Goal: Information Seeking & Learning: Learn about a topic

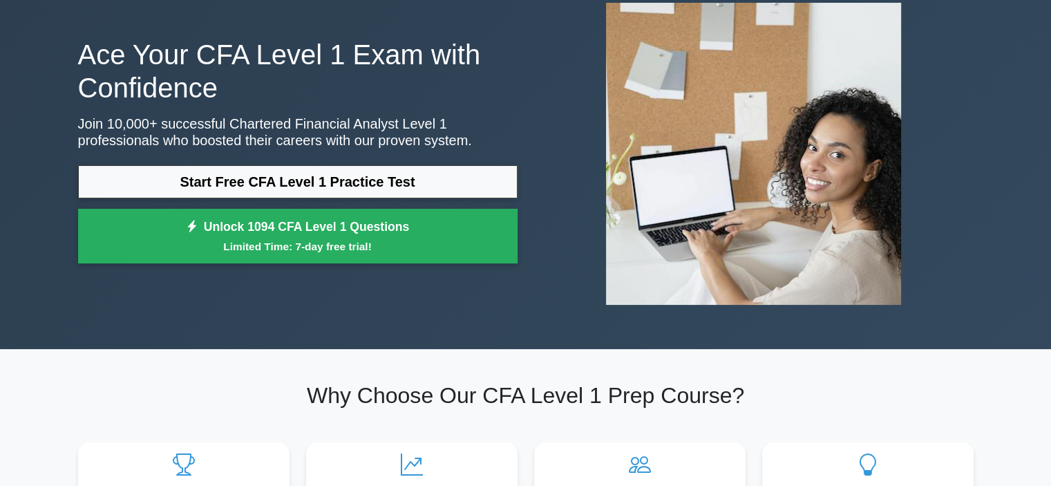
scroll to position [87, 0]
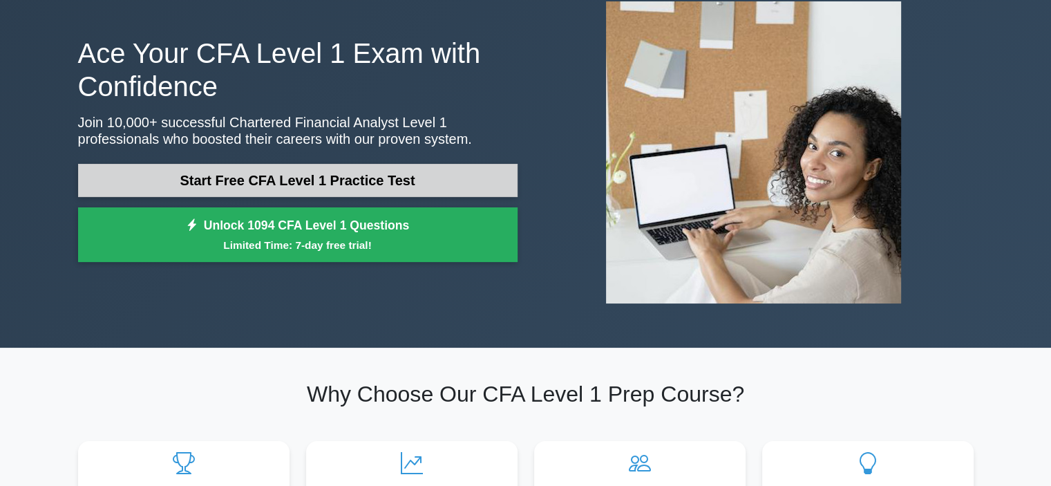
click at [336, 171] on link "Start Free CFA Level 1 Practice Test" at bounding box center [297, 180] width 439 height 33
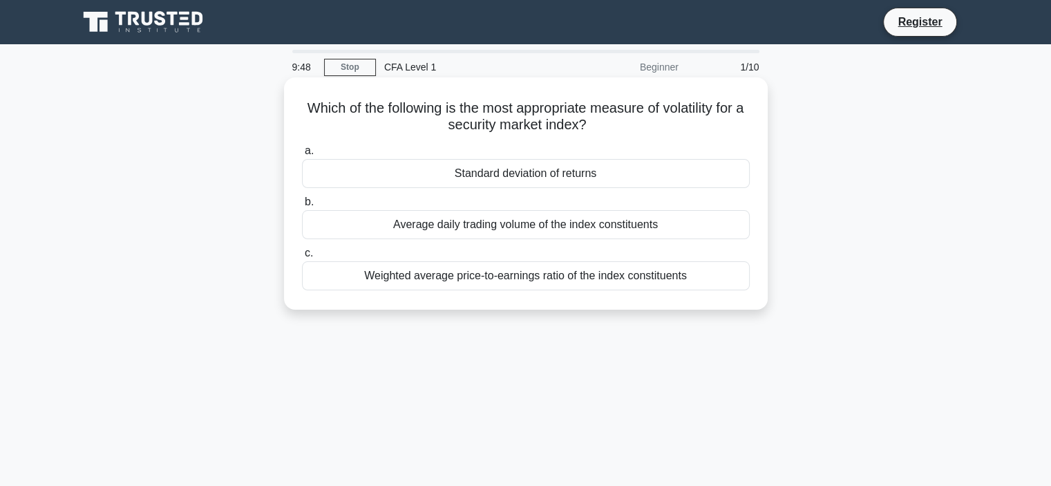
click at [497, 224] on div "Average daily trading volume of the index constituents" at bounding box center [526, 224] width 448 height 29
click at [302, 207] on input "b. Average daily trading volume of the index constituents" at bounding box center [302, 202] width 0 height 9
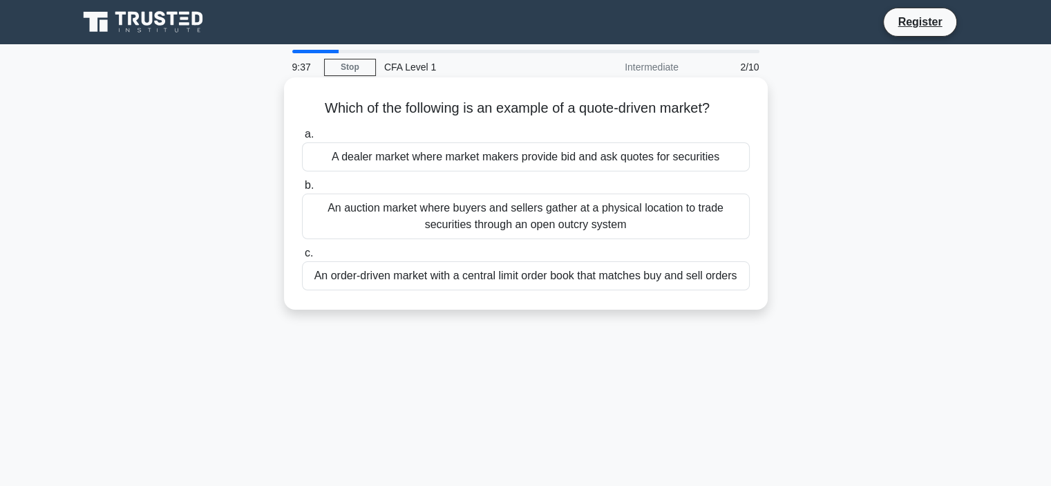
click at [521, 284] on div "An order-driven market with a central limit order book that matches buy and sel…" at bounding box center [526, 275] width 448 height 29
click at [302, 258] on input "c. An order-driven market with a central limit order book that matches buy and …" at bounding box center [302, 253] width 0 height 9
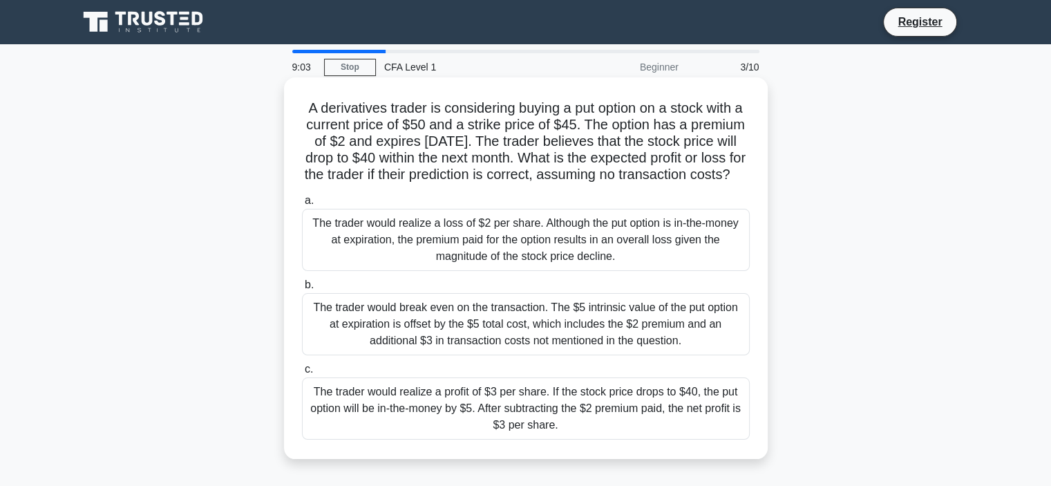
click at [489, 270] on div "The trader would realize a loss of $2 per share. Although the put option is in-…" at bounding box center [526, 240] width 448 height 62
click at [302, 205] on input "a. The trader would realize a loss of $2 per share. Although the put option is …" at bounding box center [302, 200] width 0 height 9
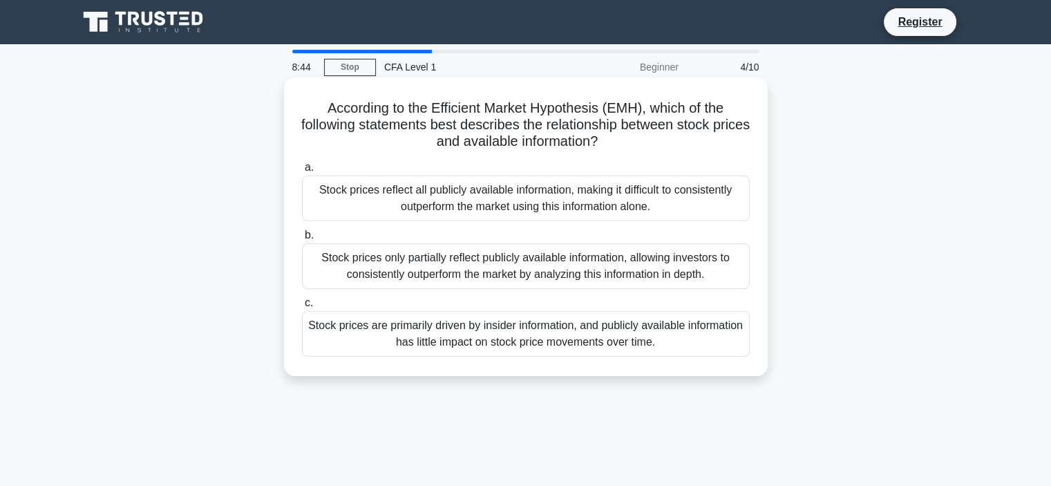
click at [476, 204] on div "Stock prices reflect all publicly available information, making it difficult to…" at bounding box center [526, 198] width 448 height 46
click at [302, 172] on input "a. Stock prices reflect all publicly available information, making it difficult…" at bounding box center [302, 167] width 0 height 9
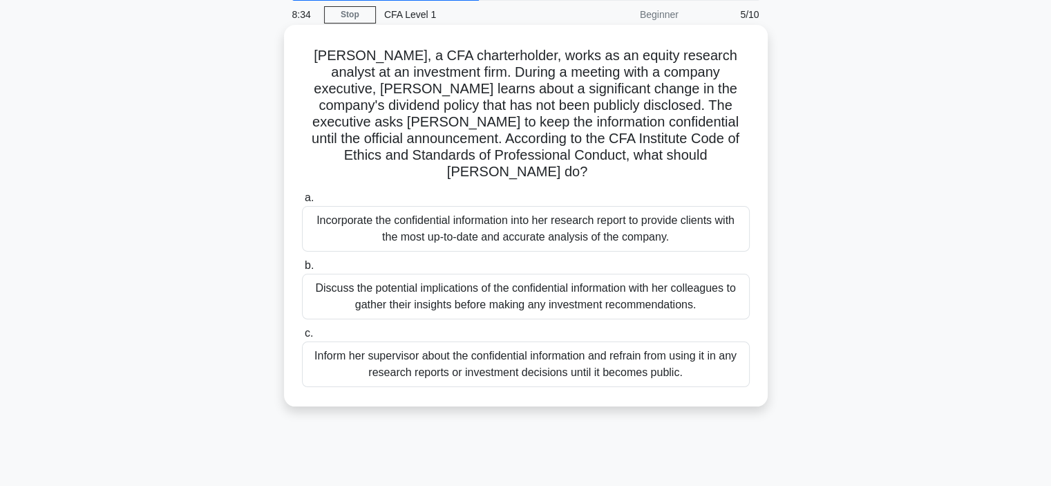
scroll to position [57, 0]
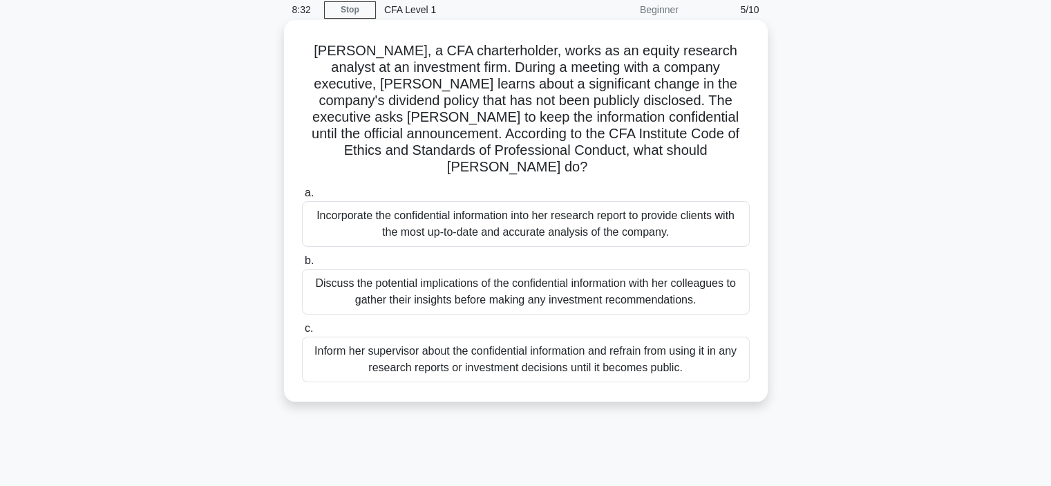
click at [517, 350] on div "Inform her supervisor about the confidential information and refrain from using…" at bounding box center [526, 359] width 448 height 46
click at [302, 333] on input "c. Inform her supervisor about the confidential information and refrain from us…" at bounding box center [302, 328] width 0 height 9
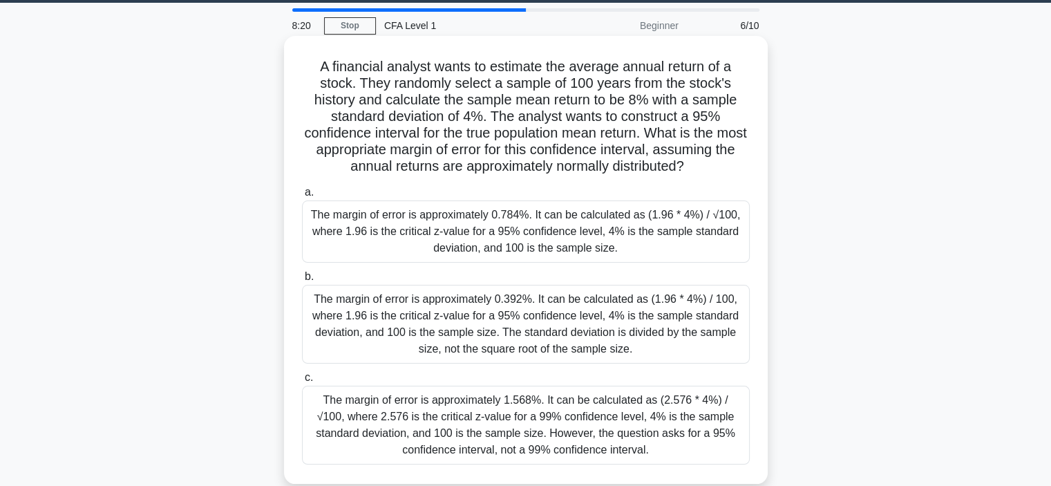
scroll to position [43, 0]
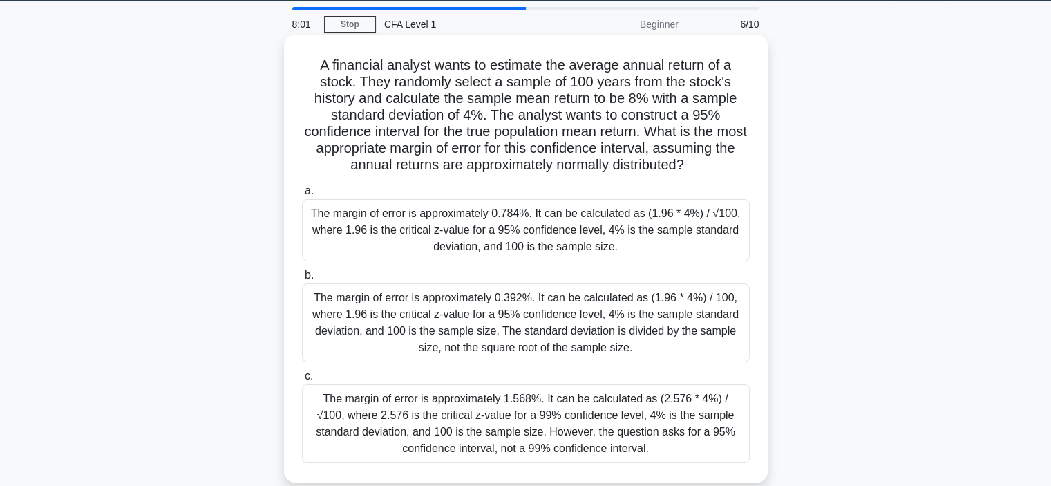
click at [513, 328] on div "The margin of error is approximately 0.392%. It can be calculated as (1.96 * 4%…" at bounding box center [526, 322] width 448 height 79
click at [302, 280] on input "b. The margin of error is approximately 0.392%. It can be calculated as (1.96 *…" at bounding box center [302, 275] width 0 height 9
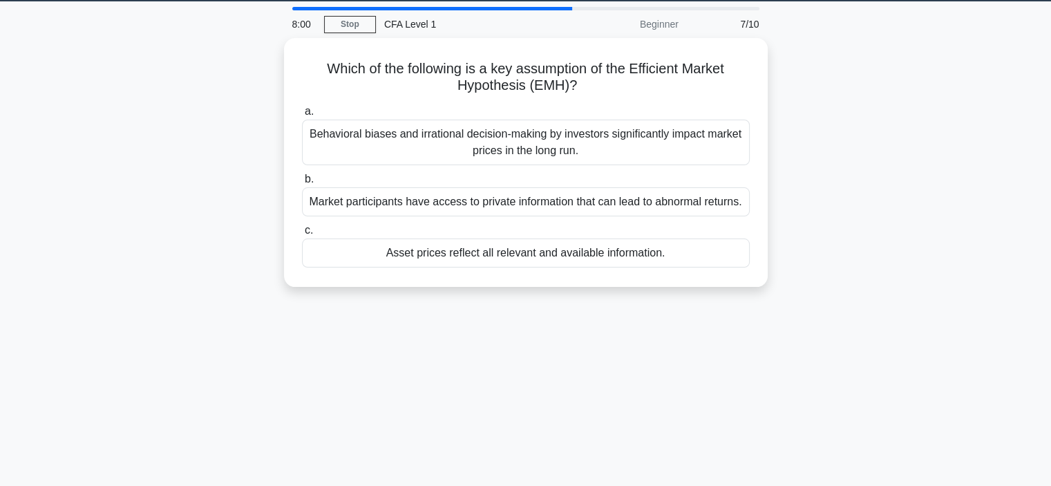
scroll to position [0, 0]
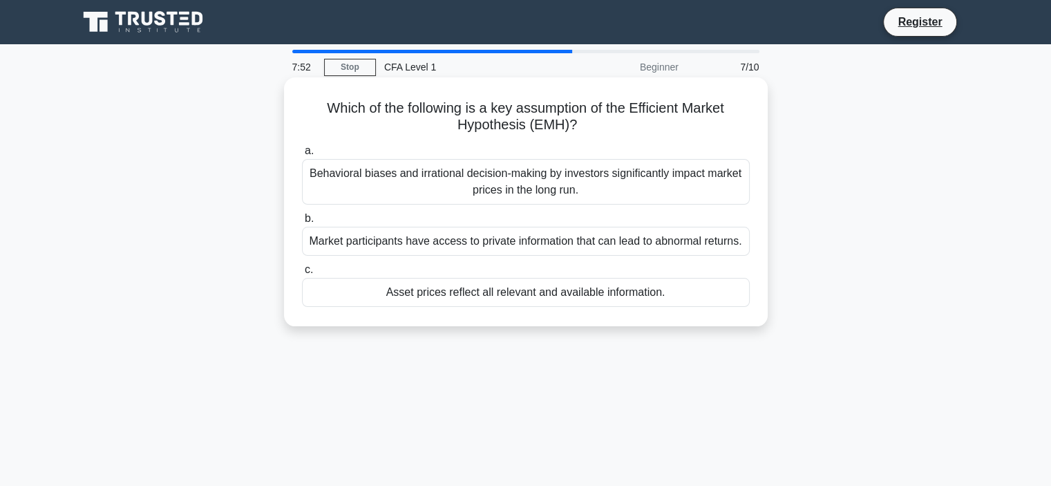
click at [528, 186] on div "Behavioral biases and irrational decision-making by investors significantly imp…" at bounding box center [526, 182] width 448 height 46
click at [302, 155] on input "a. Behavioral biases and irrational decision-making by investors significantly …" at bounding box center [302, 150] width 0 height 9
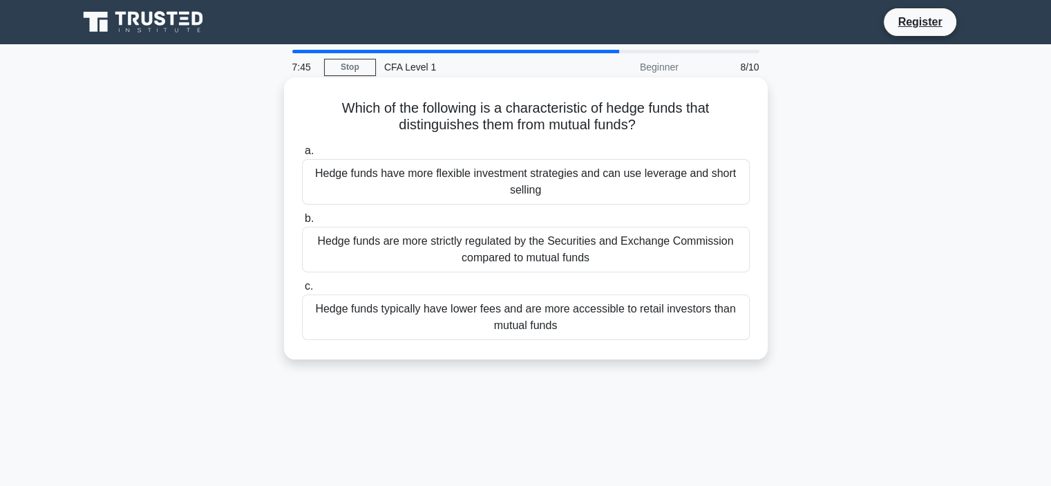
click at [381, 325] on div "Hedge funds typically have lower fees and are more accessible to retail investo…" at bounding box center [526, 317] width 448 height 46
click at [302, 291] on input "c. Hedge funds typically have lower fees and are more accessible to retail inve…" at bounding box center [302, 286] width 0 height 9
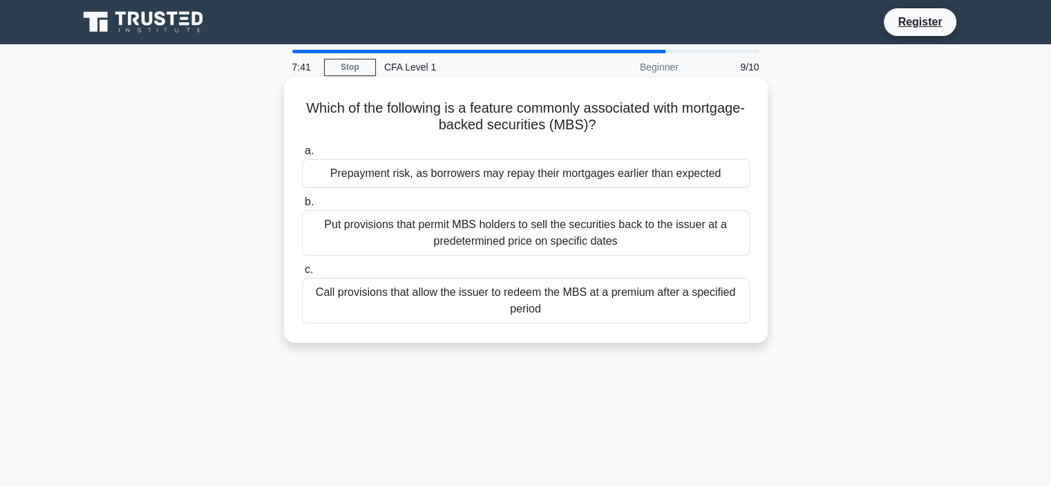
click at [517, 318] on div "Call provisions that allow the issuer to redeem the MBS at a premium after a sp…" at bounding box center [526, 301] width 448 height 46
click at [302, 274] on input "c. Call provisions that allow the issuer to redeem the MBS at a premium after a…" at bounding box center [302, 269] width 0 height 9
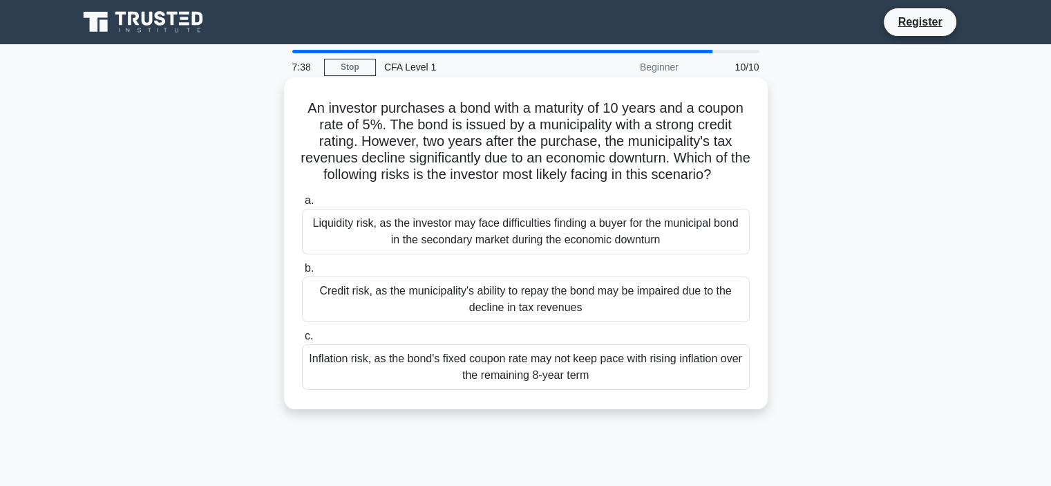
click at [559, 350] on div "Inflation risk, as the bond's fixed coupon rate may not keep pace with rising i…" at bounding box center [526, 367] width 448 height 46
click at [302, 341] on input "c. Inflation risk, as the bond's fixed coupon rate may not keep pace with risin…" at bounding box center [302, 336] width 0 height 9
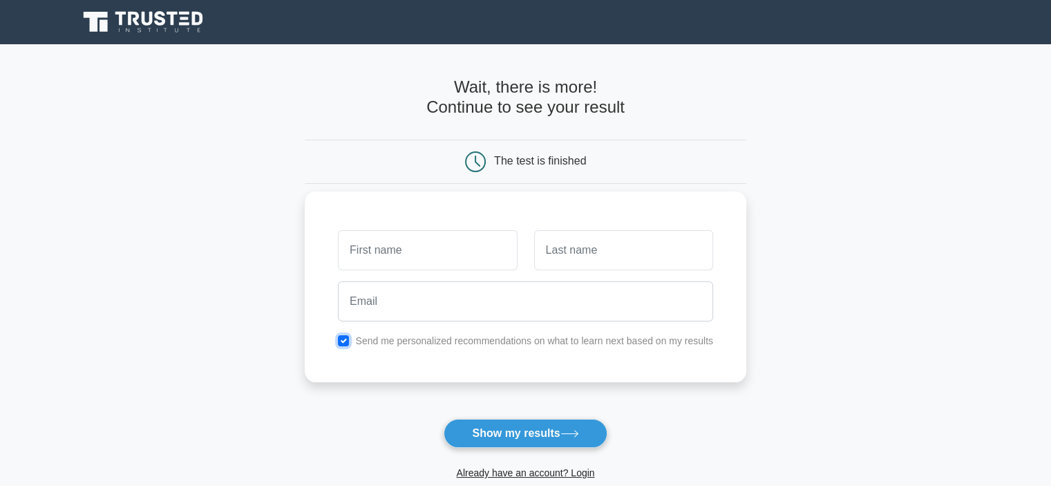
click at [348, 338] on input "checkbox" at bounding box center [343, 340] width 11 height 11
checkbox input "false"
click at [512, 450] on div "Already have an account? Login" at bounding box center [525, 464] width 441 height 33
click at [511, 440] on button "Show my results" at bounding box center [524, 433] width 163 height 29
click at [423, 264] on input "text" at bounding box center [427, 250] width 179 height 40
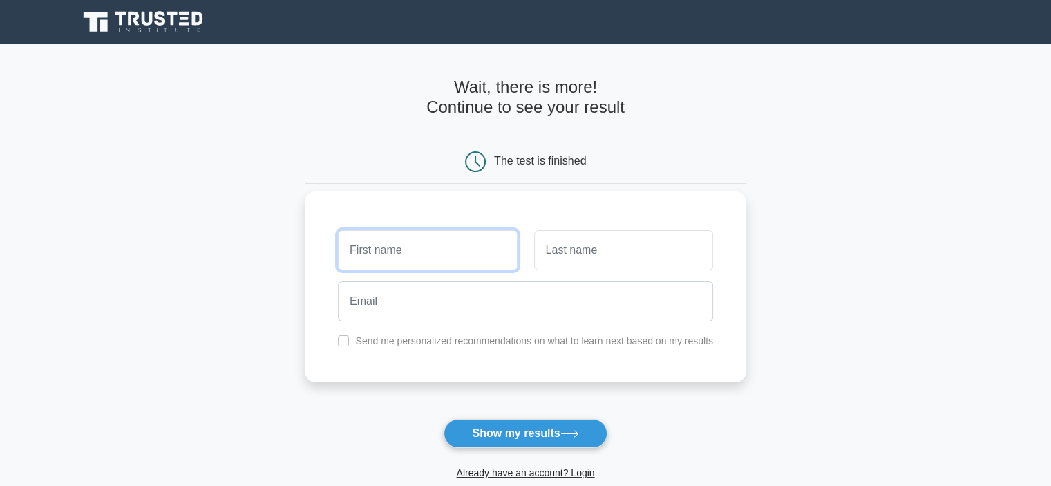
type input "x"
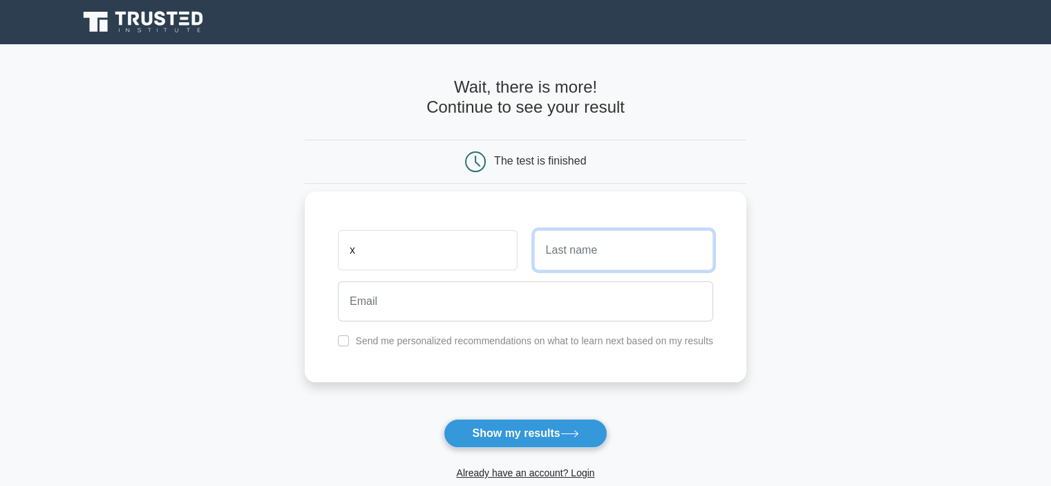
click at [586, 251] on input "text" at bounding box center [623, 250] width 179 height 40
type input "Joe"
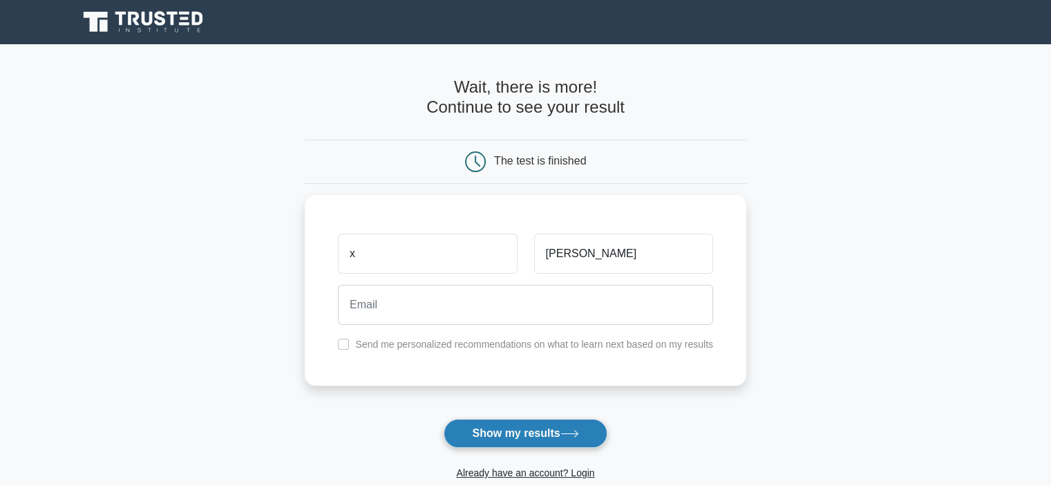
click at [531, 430] on button "Show my results" at bounding box center [524, 433] width 163 height 29
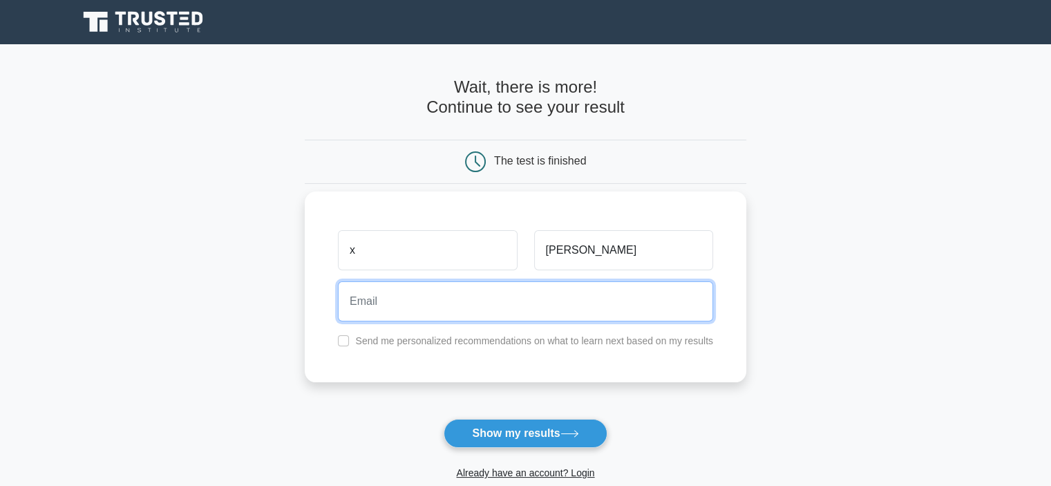
click at [504, 303] on input "email" at bounding box center [525, 301] width 375 height 40
type input "x@hotmail.com"
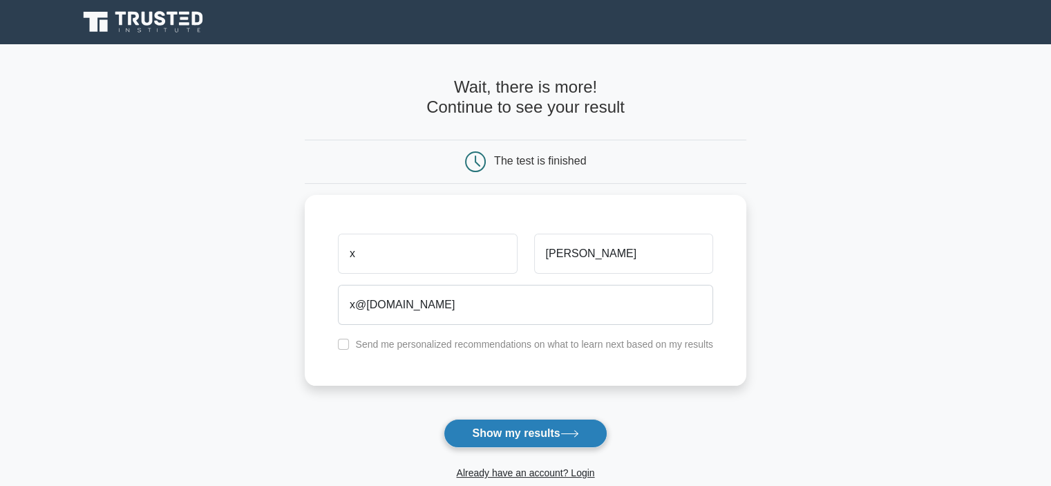
click at [542, 428] on button "Show my results" at bounding box center [524, 433] width 163 height 29
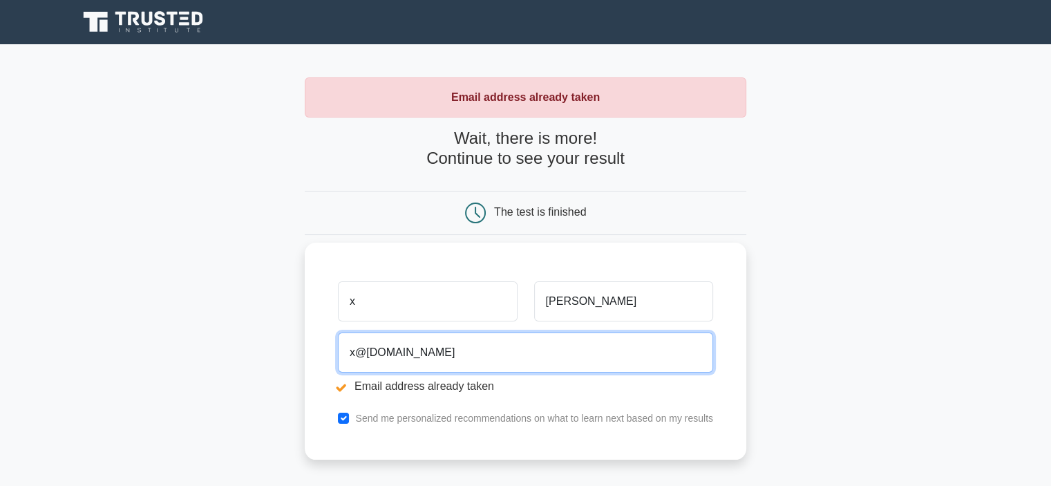
click at [442, 362] on input "x@hotmail.com" at bounding box center [525, 352] width 375 height 40
click at [359, 353] on input "x@hotmail.com" at bounding box center [525, 352] width 375 height 40
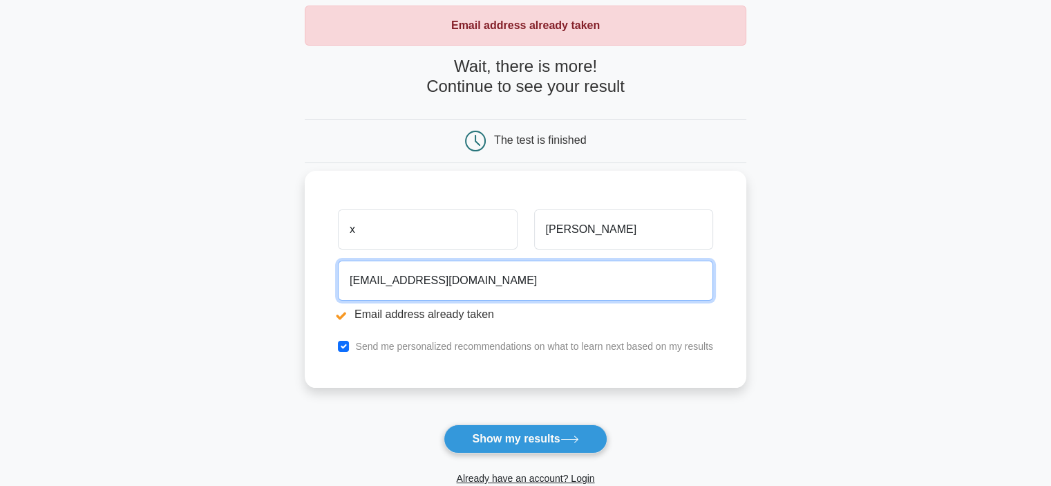
scroll to position [73, 0]
type input "xfndoij@hotmail.com"
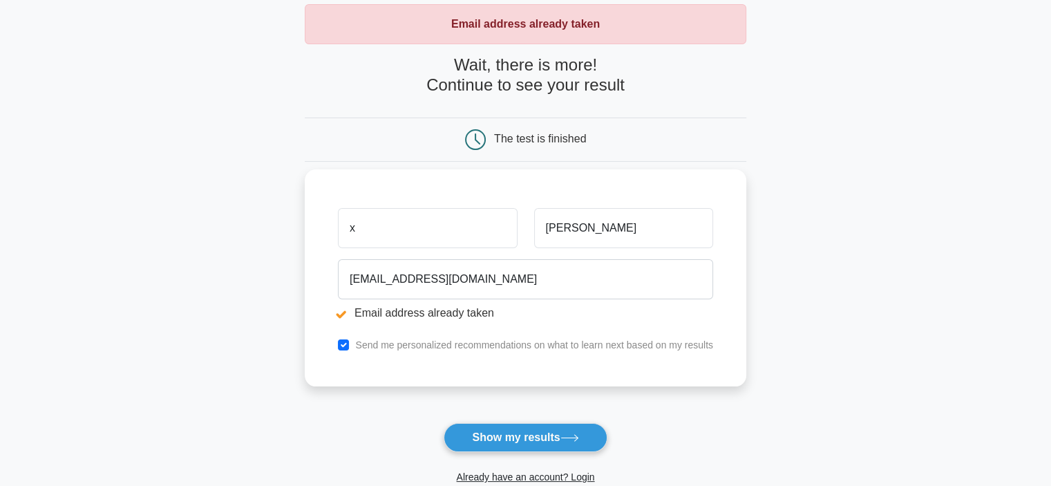
click at [385, 343] on label "Send me personalized recommendations on what to learn next based on my results" at bounding box center [534, 344] width 358 height 11
click at [346, 342] on input "checkbox" at bounding box center [343, 344] width 11 height 11
checkbox input "false"
click at [510, 437] on button "Show my results" at bounding box center [524, 437] width 163 height 29
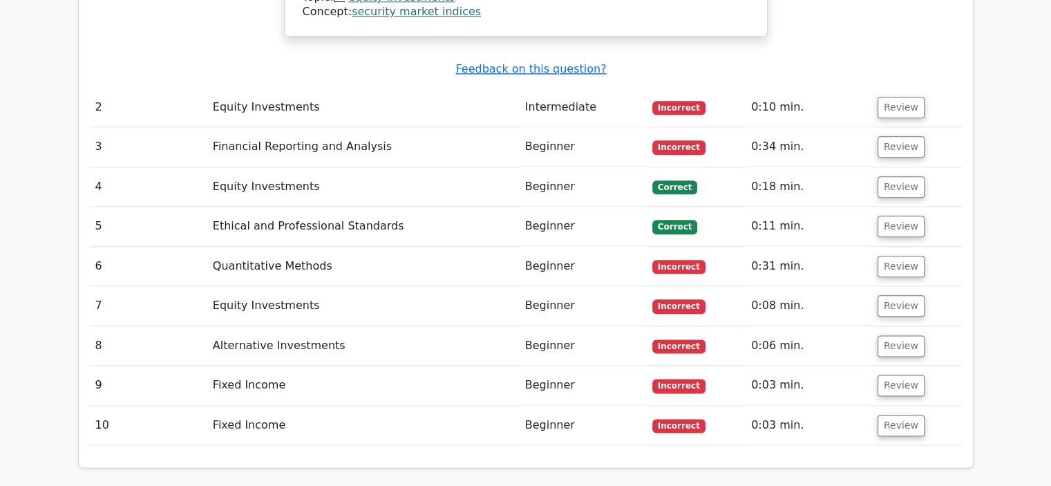
scroll to position [1638, 0]
click at [912, 176] on button "Review" at bounding box center [900, 186] width 47 height 21
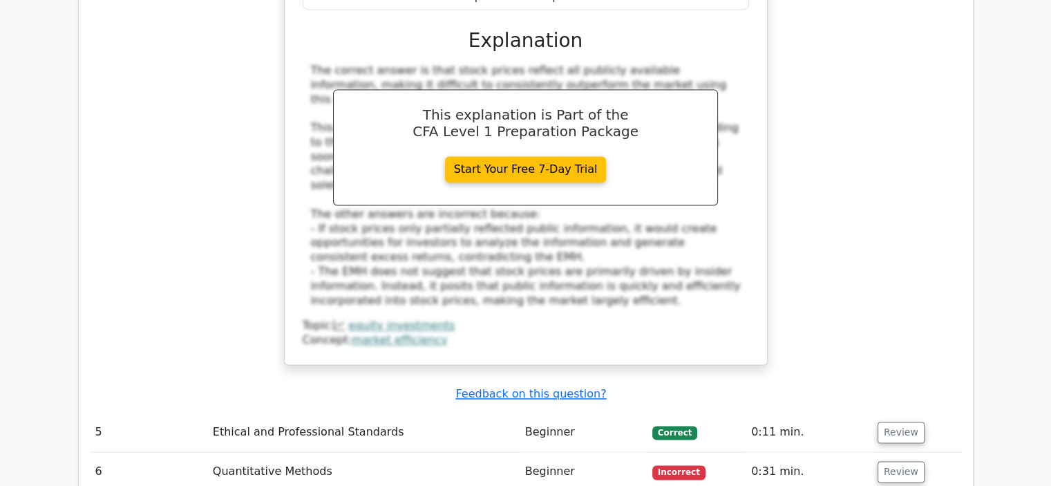
scroll to position [2108, 0]
click at [898, 421] on button "Review" at bounding box center [900, 431] width 47 height 21
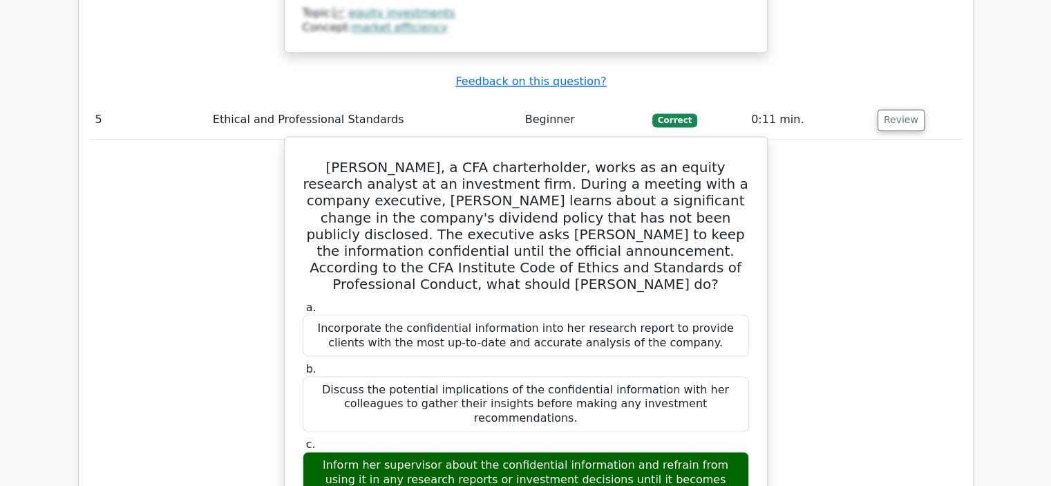
scroll to position [2422, 0]
